Goal: Find contact information: Find contact information

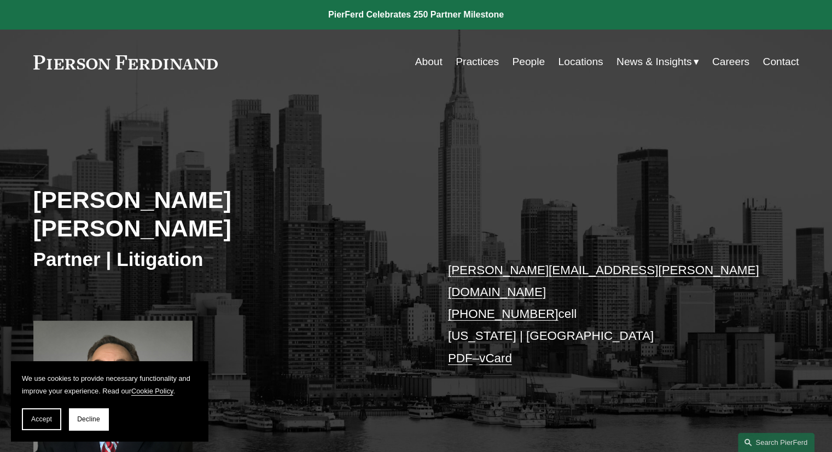
click at [783, 60] on link "Contact" at bounding box center [780, 61] width 36 height 21
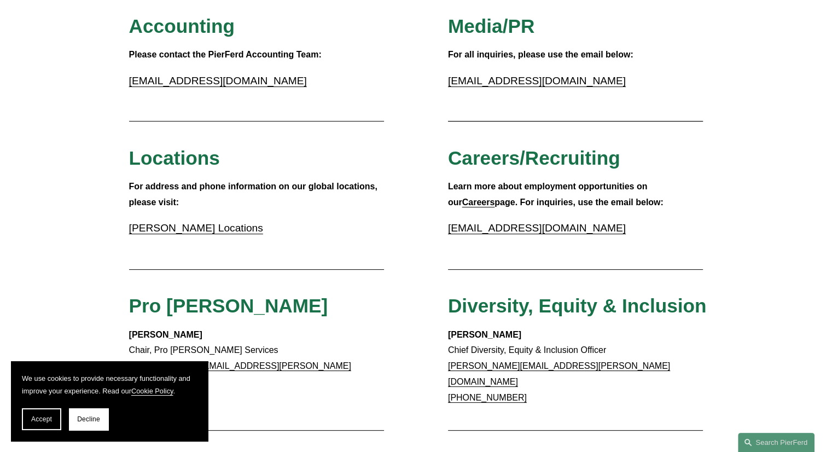
scroll to position [328, 0]
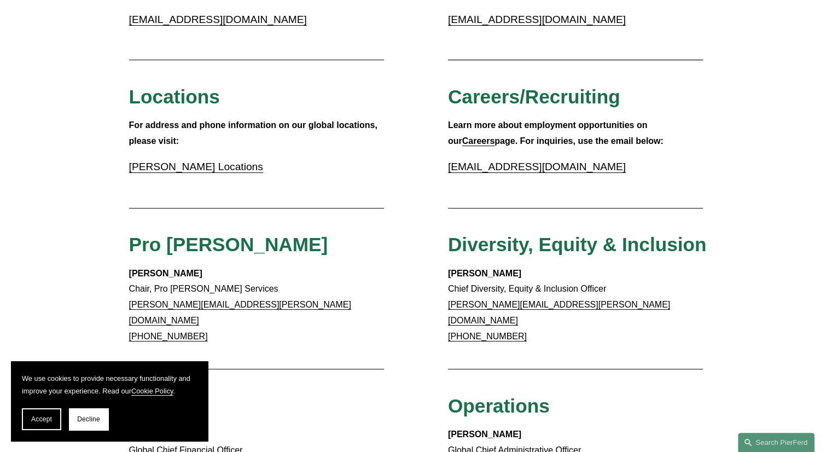
click at [200, 169] on link "[PERSON_NAME] Locations" at bounding box center [196, 166] width 134 height 11
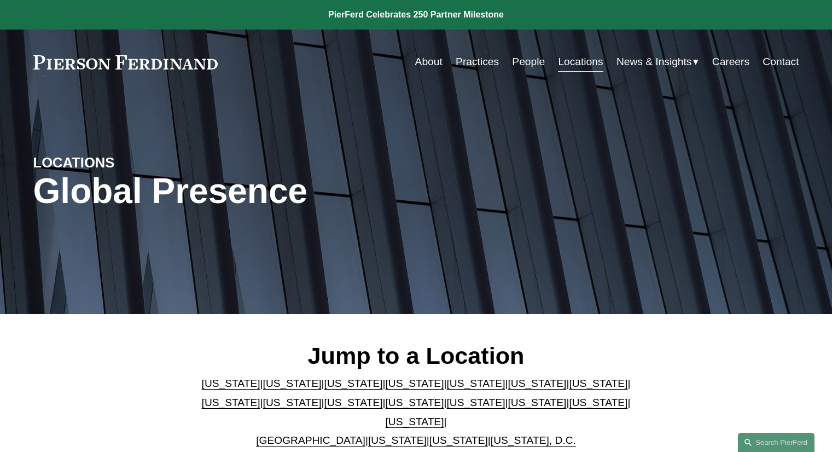
scroll to position [109, 0]
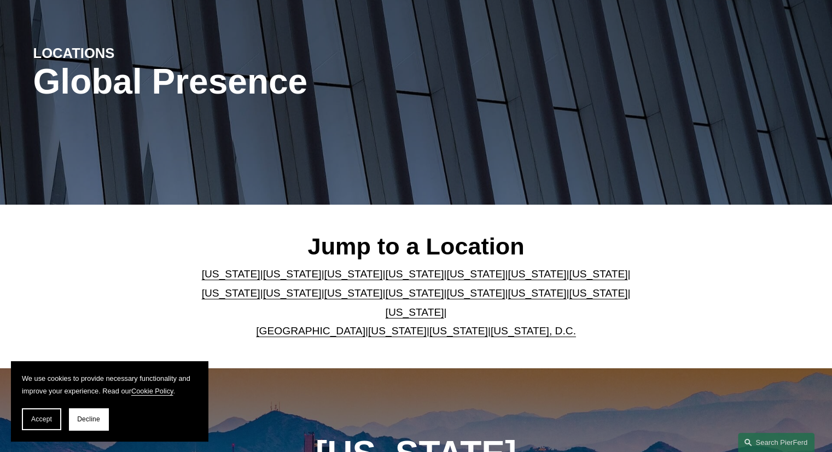
click at [386, 297] on link "New York" at bounding box center [415, 292] width 59 height 11
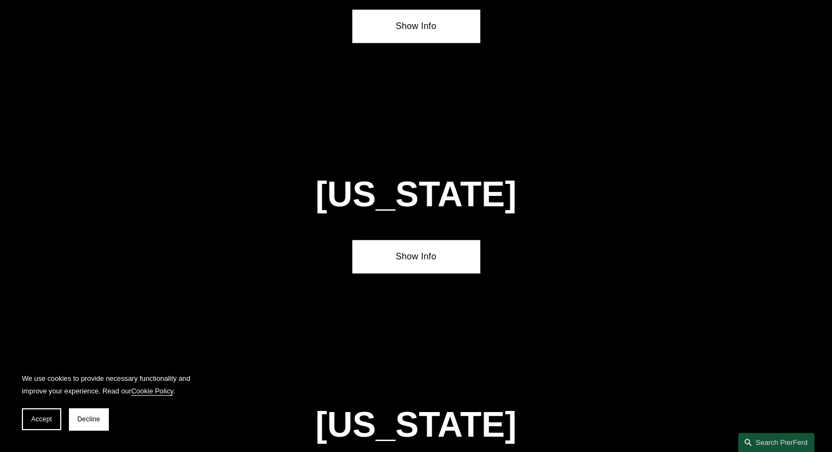
scroll to position [2773, 0]
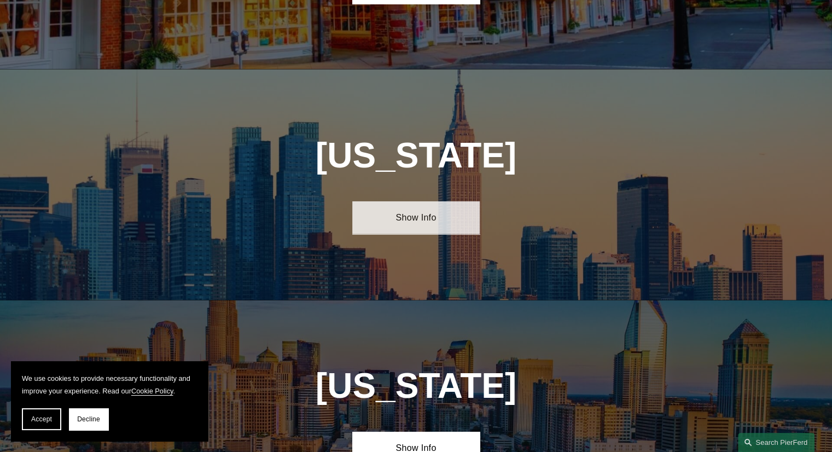
click at [418, 201] on link "Show Info" at bounding box center [415, 217] width 127 height 33
